Goal: Information Seeking & Learning: Learn about a topic

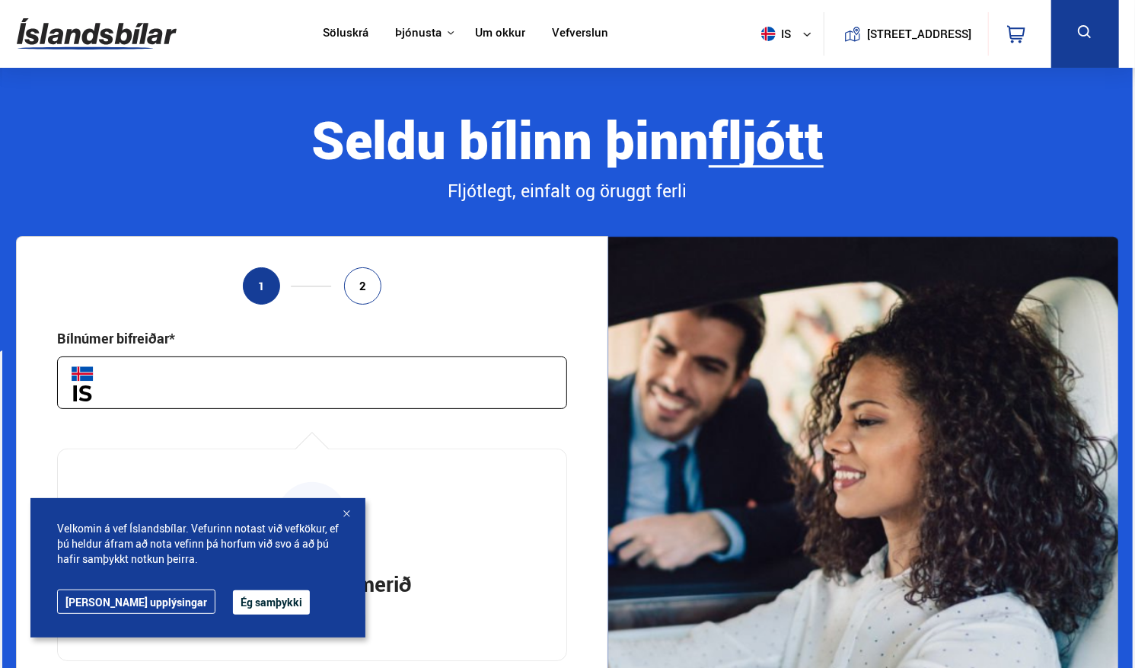
click at [247, 399] on input "text" at bounding box center [312, 382] width 510 height 53
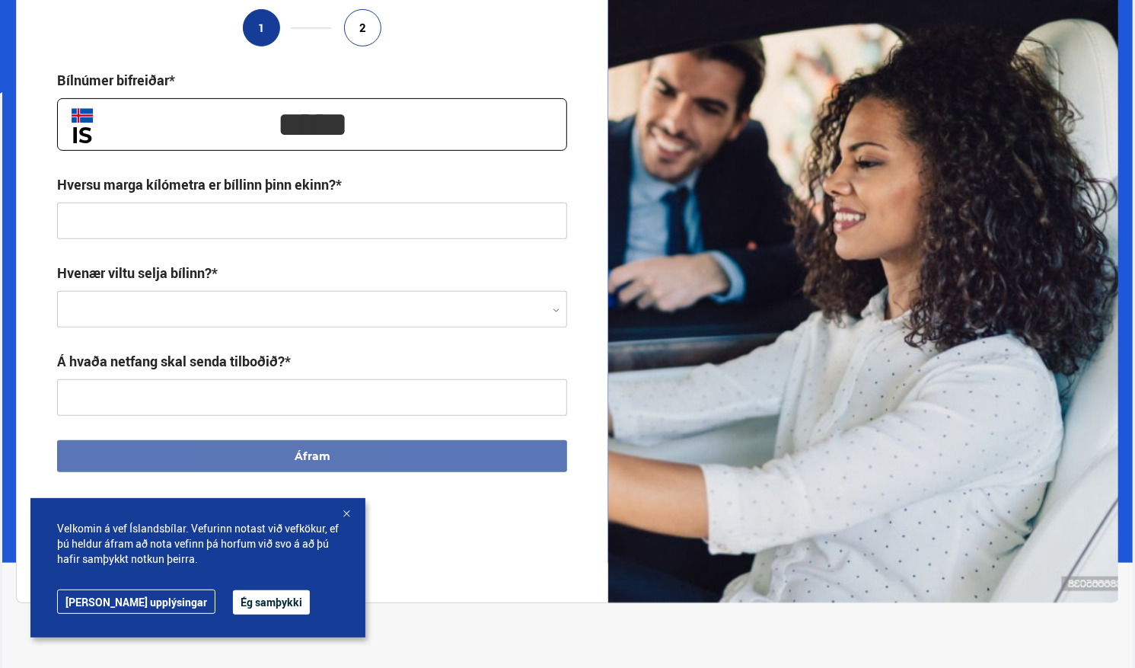
scroll to position [259, 0]
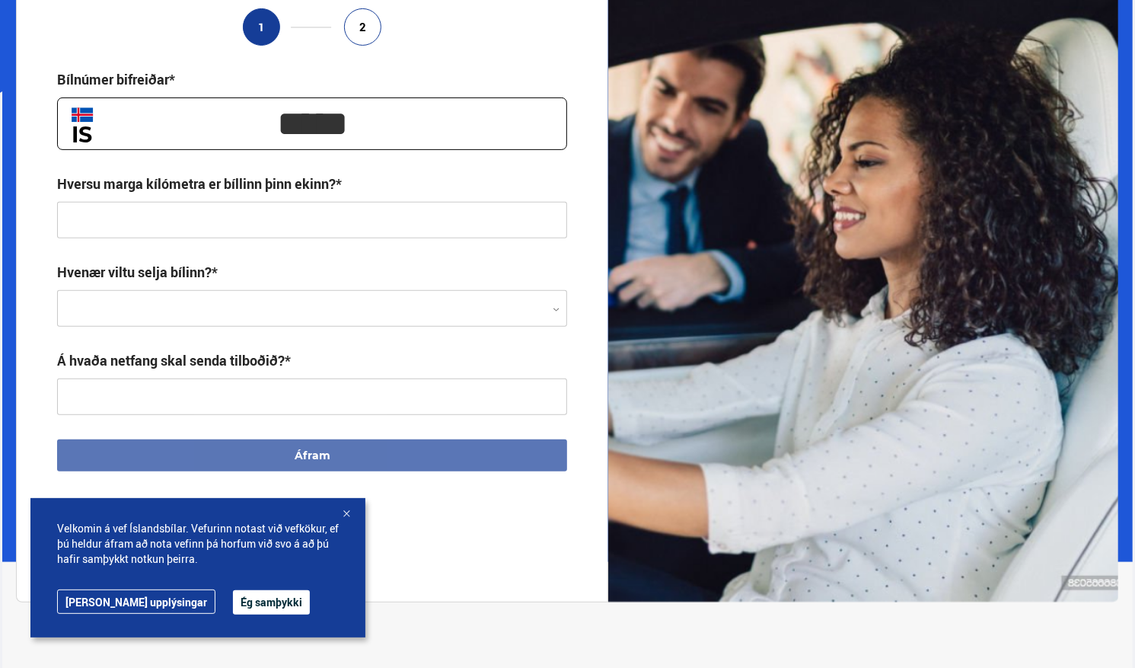
type input "*****"
click at [475, 45] on ul "1 2" at bounding box center [312, 26] width 510 height 37
click at [414, 212] on input "text" at bounding box center [312, 220] width 510 height 37
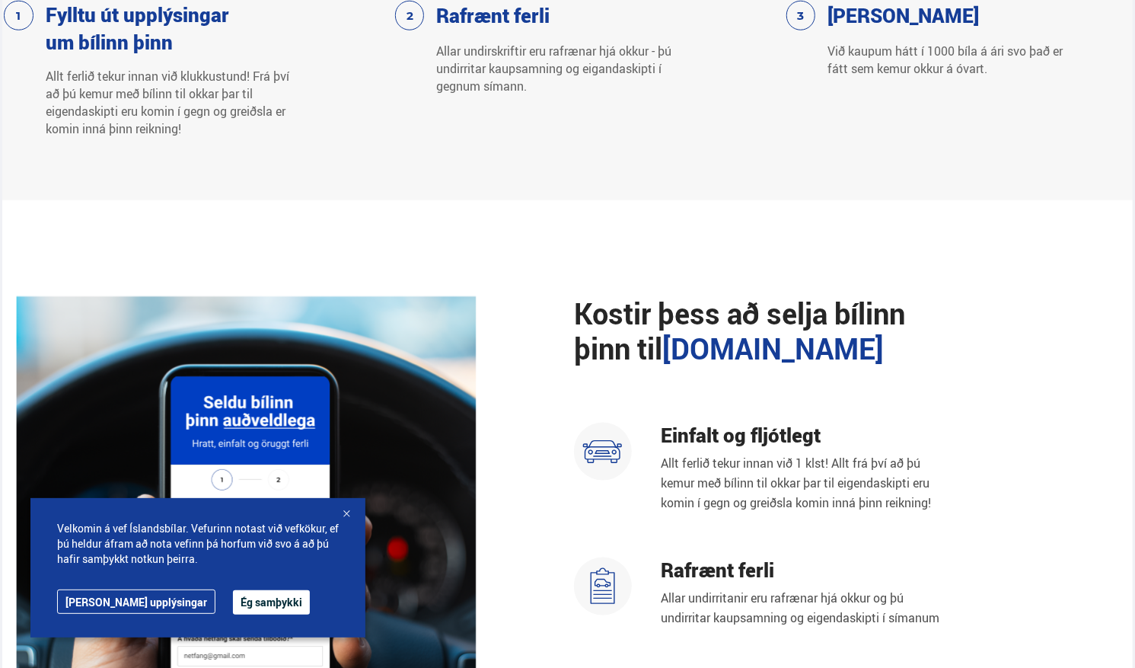
scroll to position [974, 0]
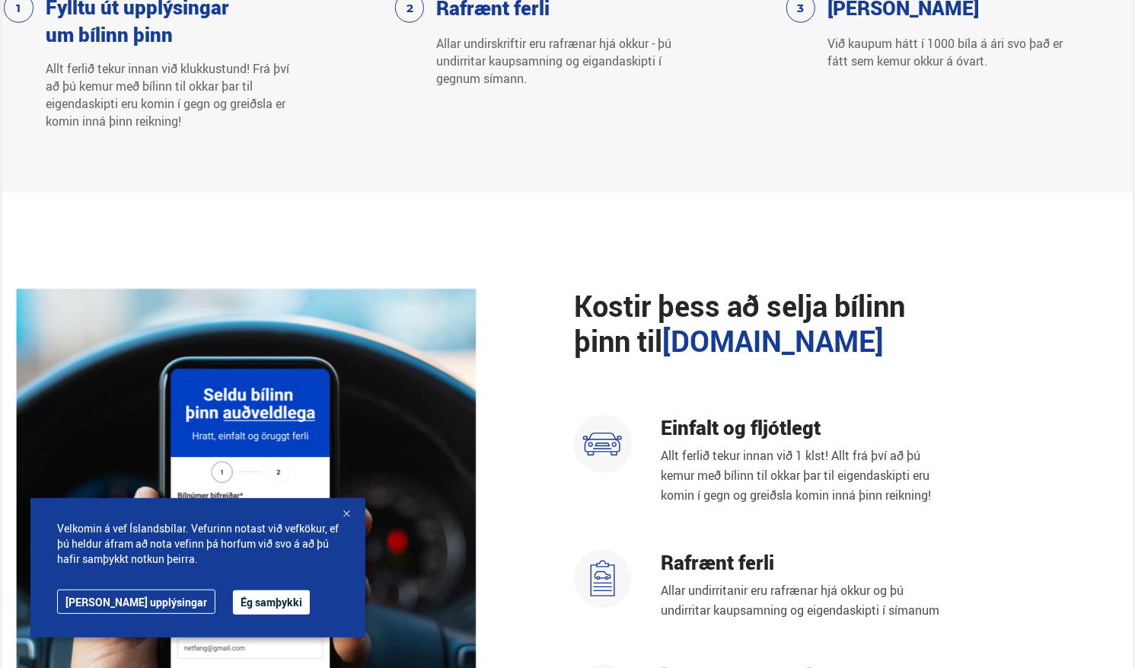
click at [346, 512] on div at bounding box center [346, 514] width 15 height 15
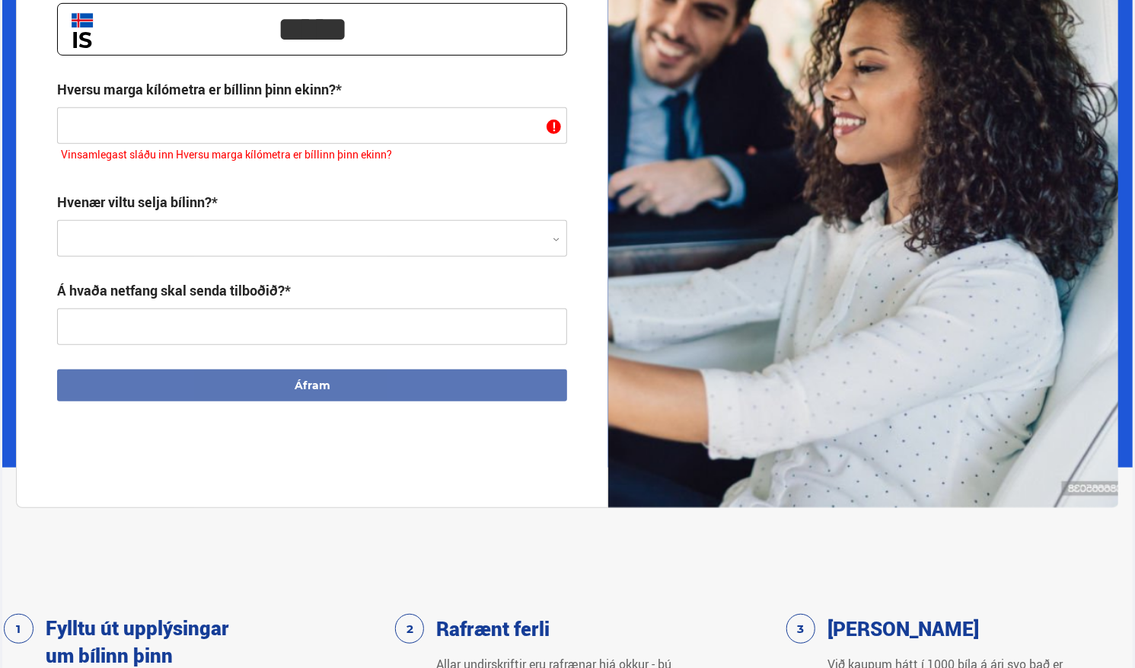
scroll to position [0, 0]
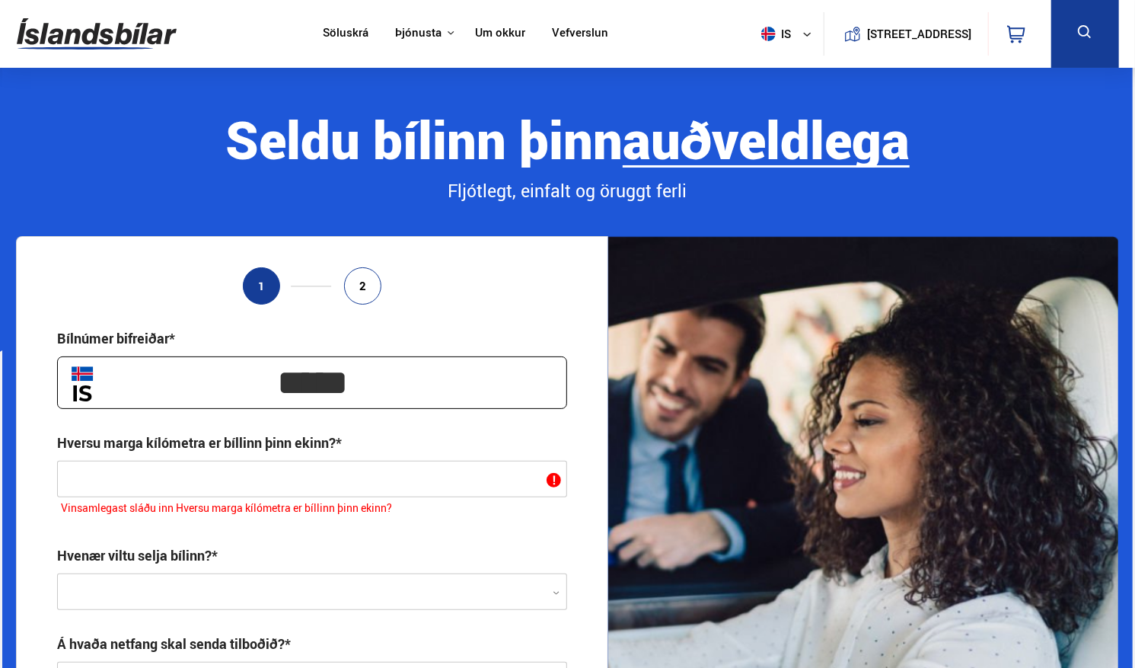
click at [557, 22] on nav "Söluskrá Þjónusta Íslandsbílar [DOMAIN_NAME] Íslandsvörn Leiðbeiningar Um okkur…" at bounding box center [465, 34] width 313 height 68
click at [563, 38] on link "Vefverslun" at bounding box center [580, 34] width 56 height 16
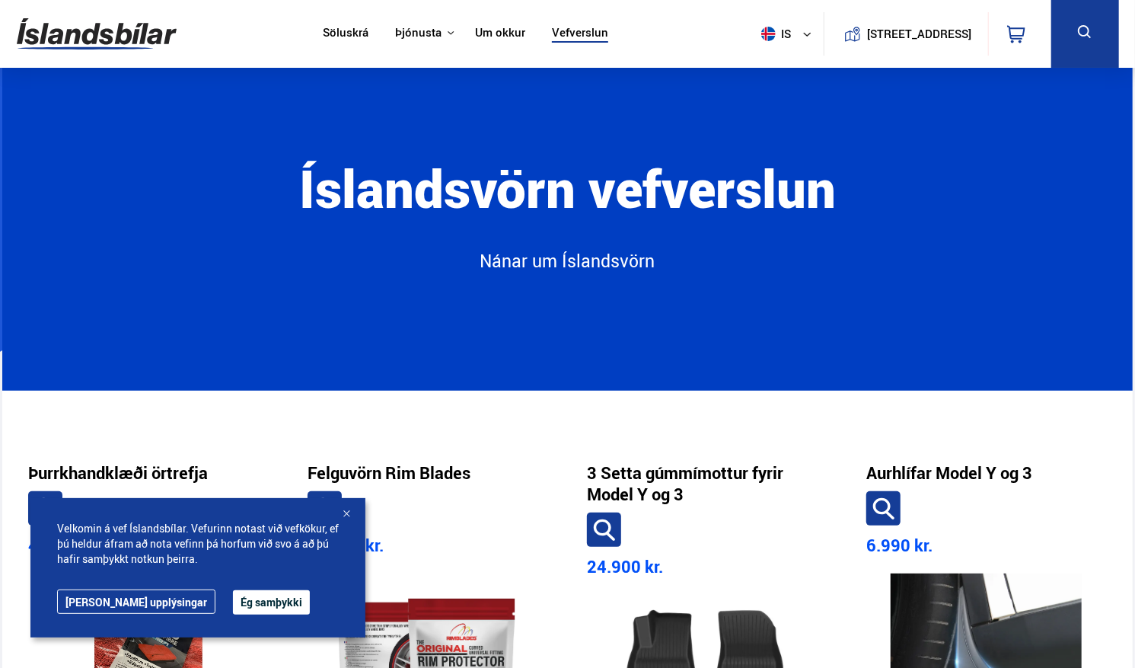
click at [233, 600] on button "Ég samþykki" at bounding box center [271, 602] width 77 height 24
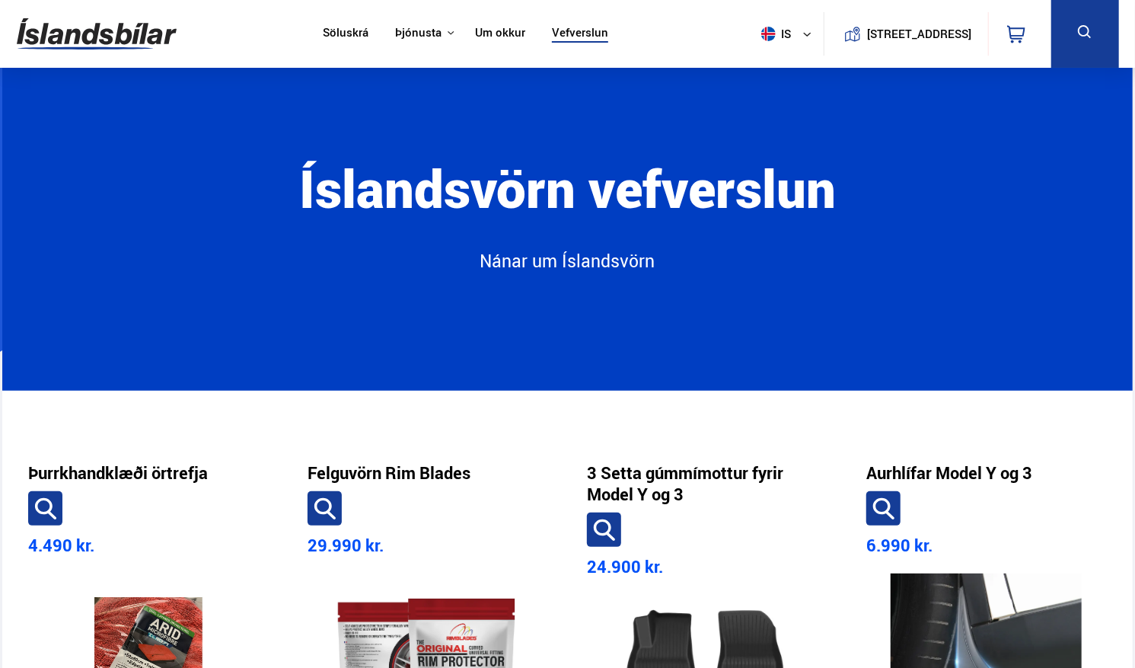
click at [356, 26] on link "Söluskrá" at bounding box center [346, 34] width 46 height 16
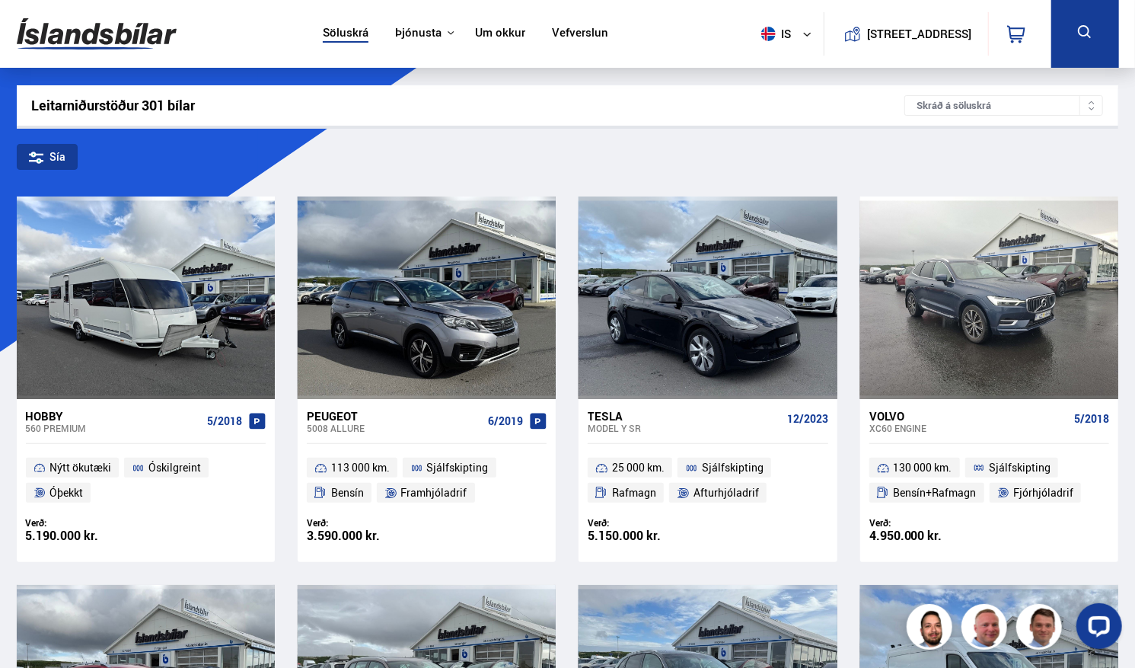
scroll to position [58, 0]
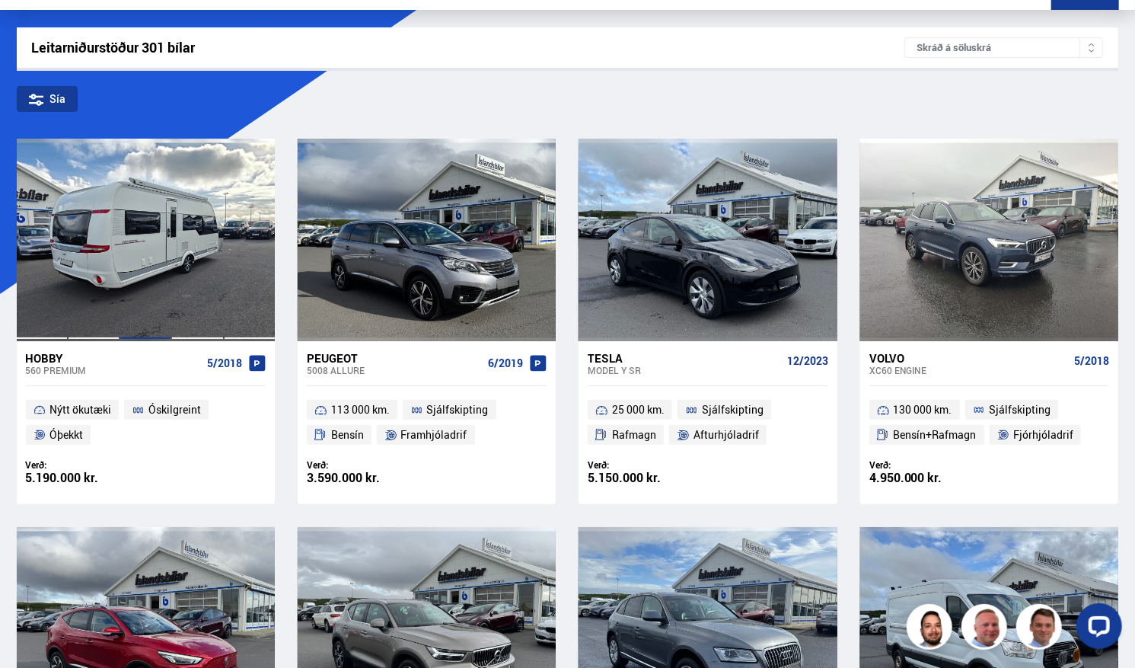
click at [168, 282] on div at bounding box center [146, 240] width 52 height 203
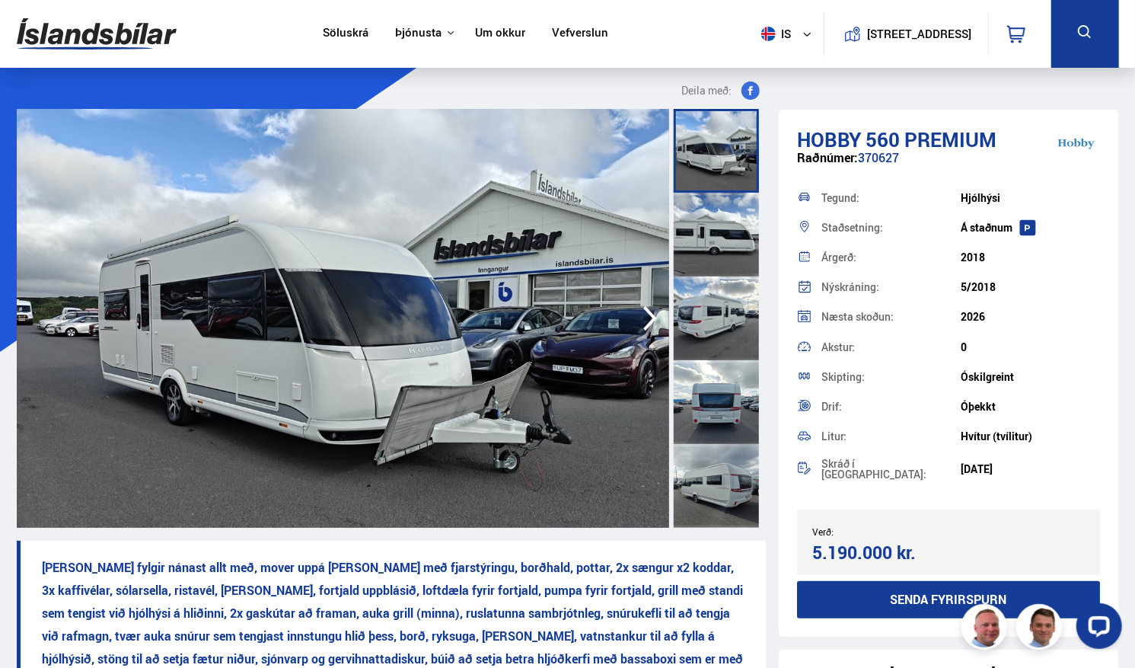
click at [471, 341] on img at bounding box center [343, 318] width 652 height 419
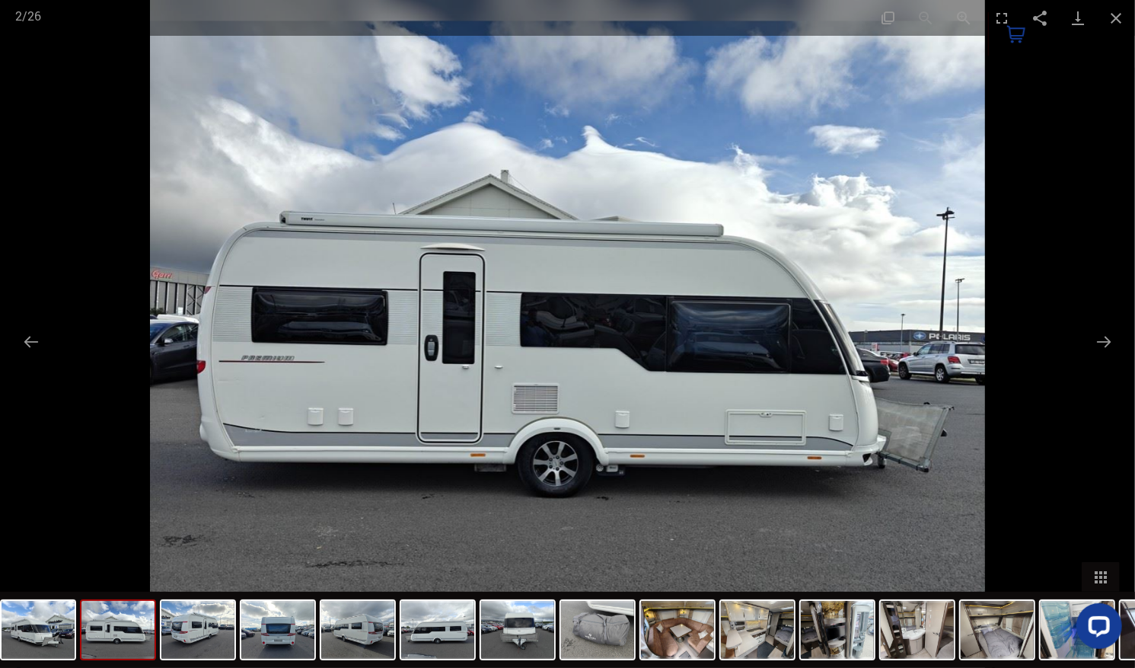
click at [1125, 255] on div at bounding box center [567, 334] width 1135 height 668
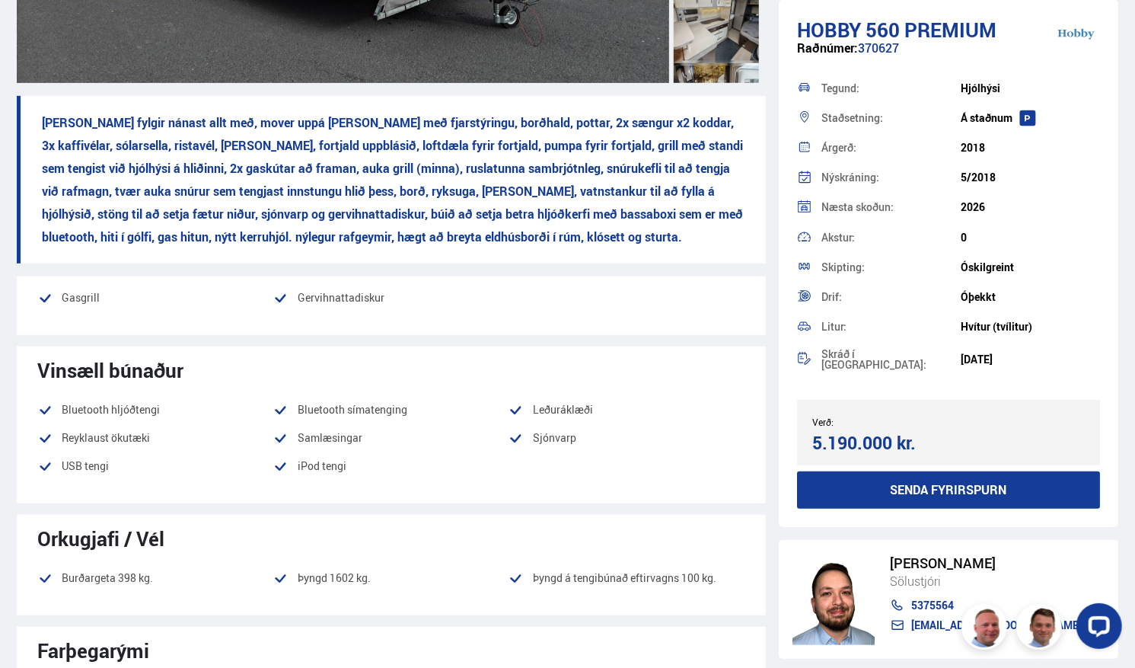
scroll to position [447, 0]
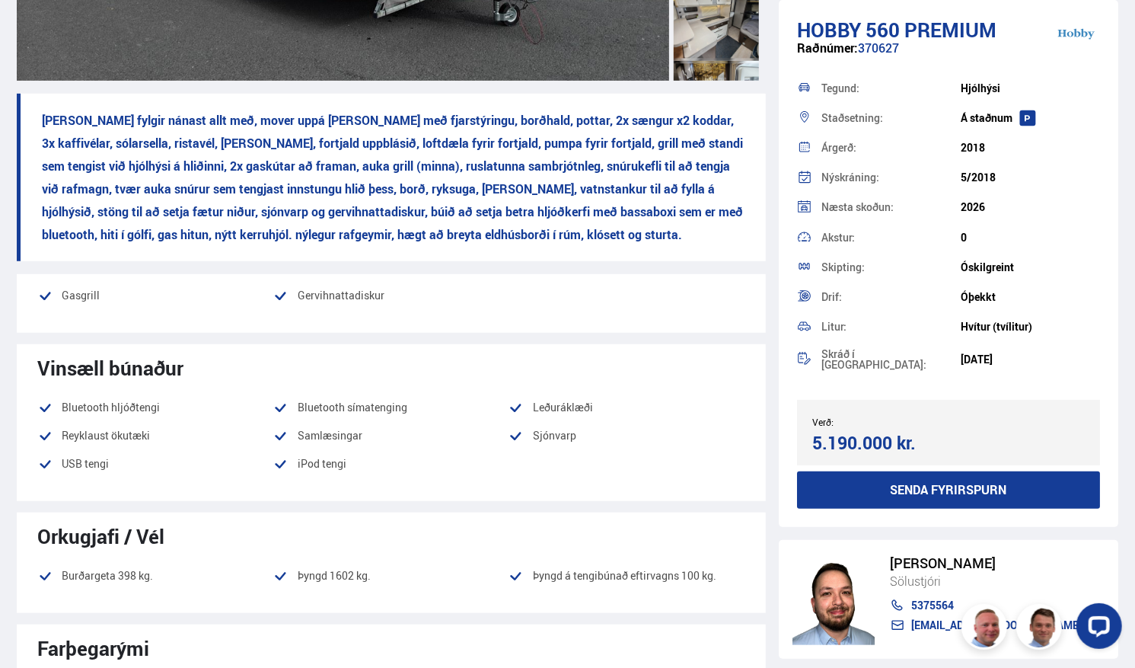
click at [919, 565] on div "[PERSON_NAME]" at bounding box center [986, 563] width 192 height 16
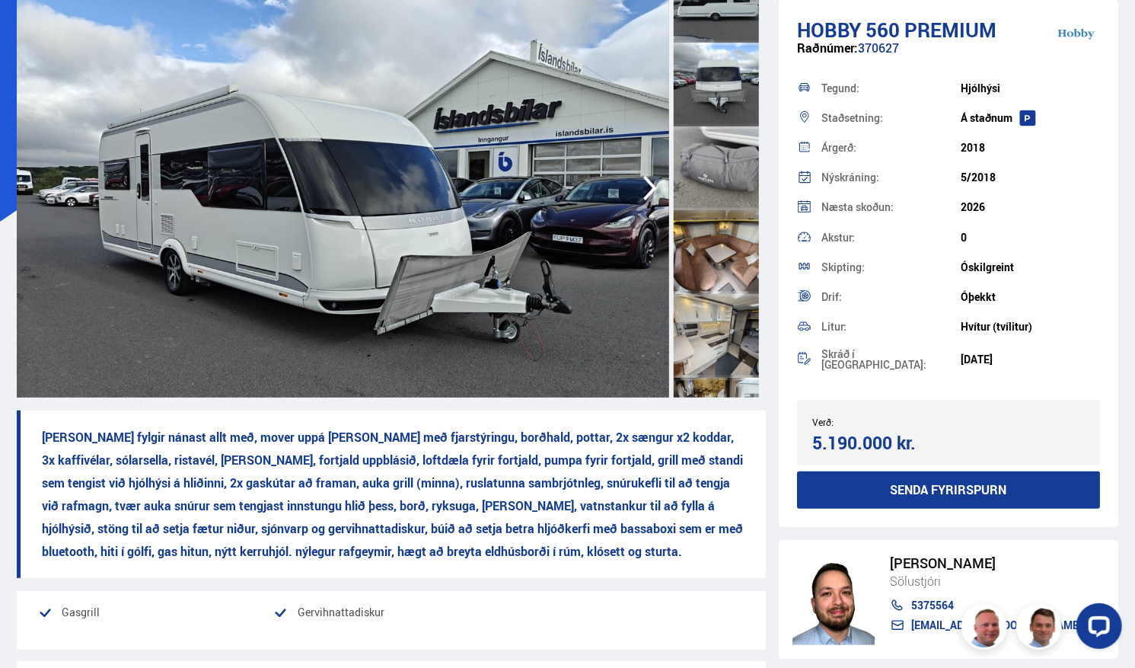
scroll to position [0, 0]
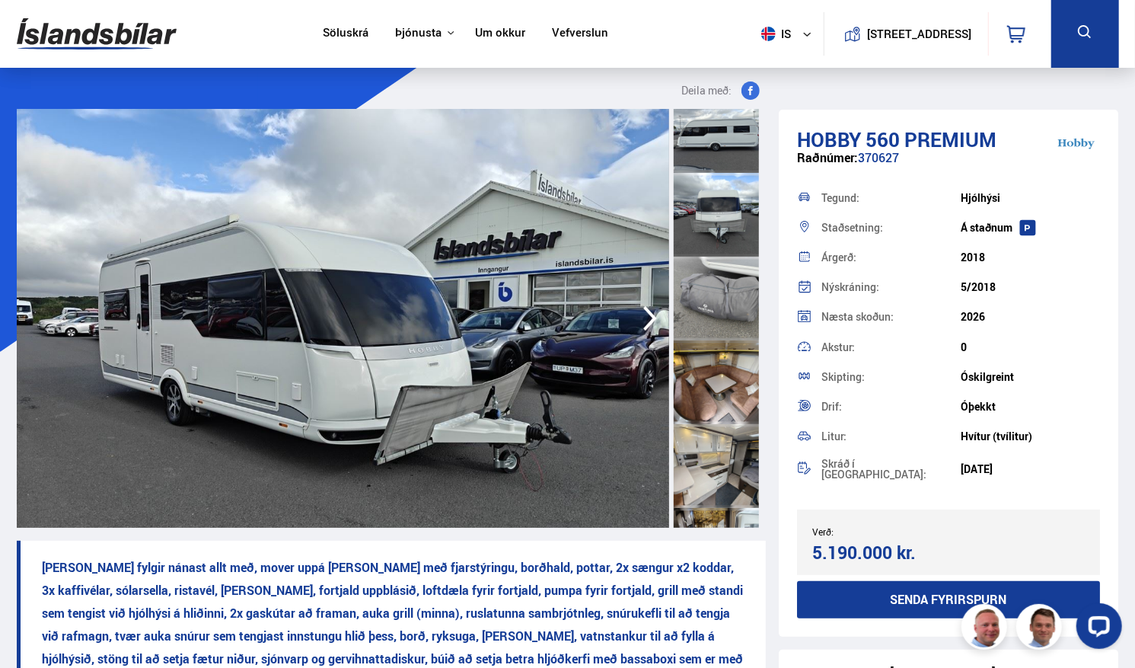
click at [489, 30] on link "Um okkur" at bounding box center [500, 34] width 50 height 16
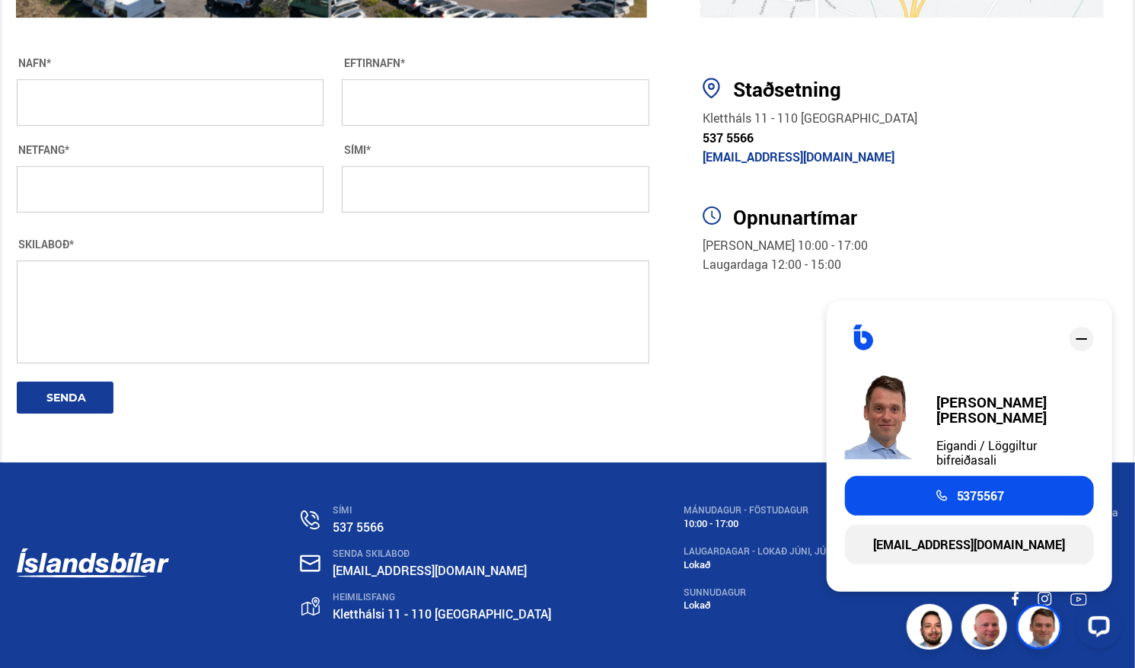
scroll to position [2808, 0]
